Goal: Information Seeking & Learning: Compare options

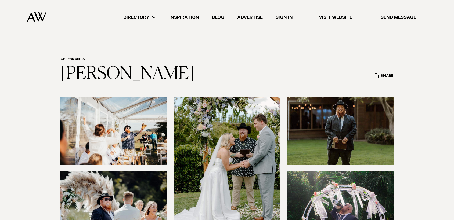
click at [187, 18] on link "Inspiration" at bounding box center [184, 17] width 43 height 7
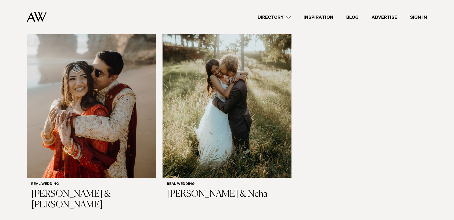
scroll to position [887, 0]
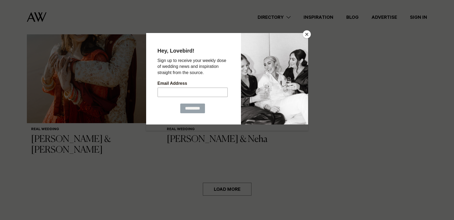
click at [305, 34] on button "Close" at bounding box center [307, 34] width 8 height 8
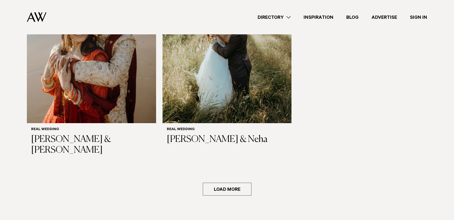
click at [280, 15] on link "Directory" at bounding box center [274, 17] width 46 height 7
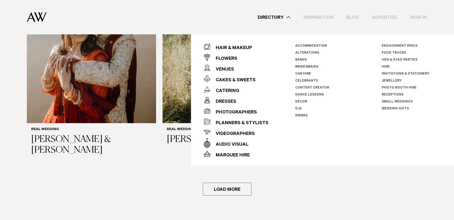
click at [195, 13] on div "Directory Hair & Makeup Flowers Venues Cakes & Sweets" at bounding box center [239, 17] width 377 height 34
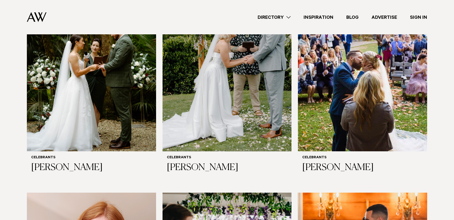
scroll to position [430, 0]
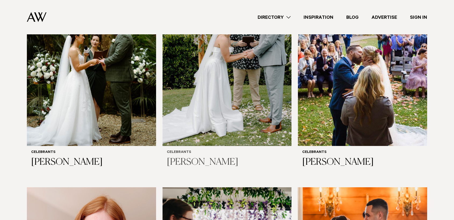
click at [188, 163] on h3 "[PERSON_NAME]" at bounding box center [227, 162] width 121 height 11
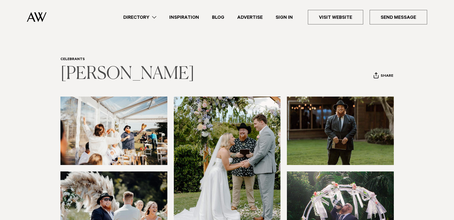
click at [90, 74] on link "[PERSON_NAME]" at bounding box center [128, 74] width 134 height 17
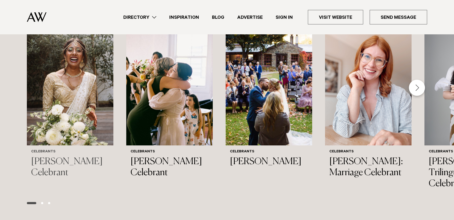
scroll to position [484, 0]
click at [256, 162] on h3 "[PERSON_NAME]" at bounding box center [269, 161] width 78 height 11
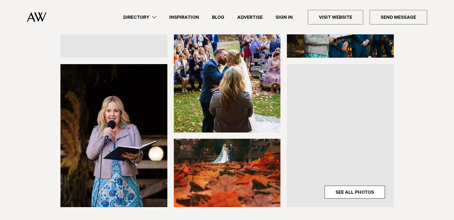
scroll to position [215, 0]
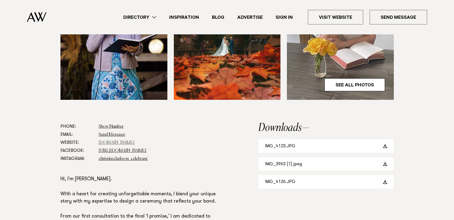
click at [119, 143] on link "[DOMAIN_NAME]" at bounding box center [117, 143] width 36 height 4
